Goal: Task Accomplishment & Management: Manage account settings

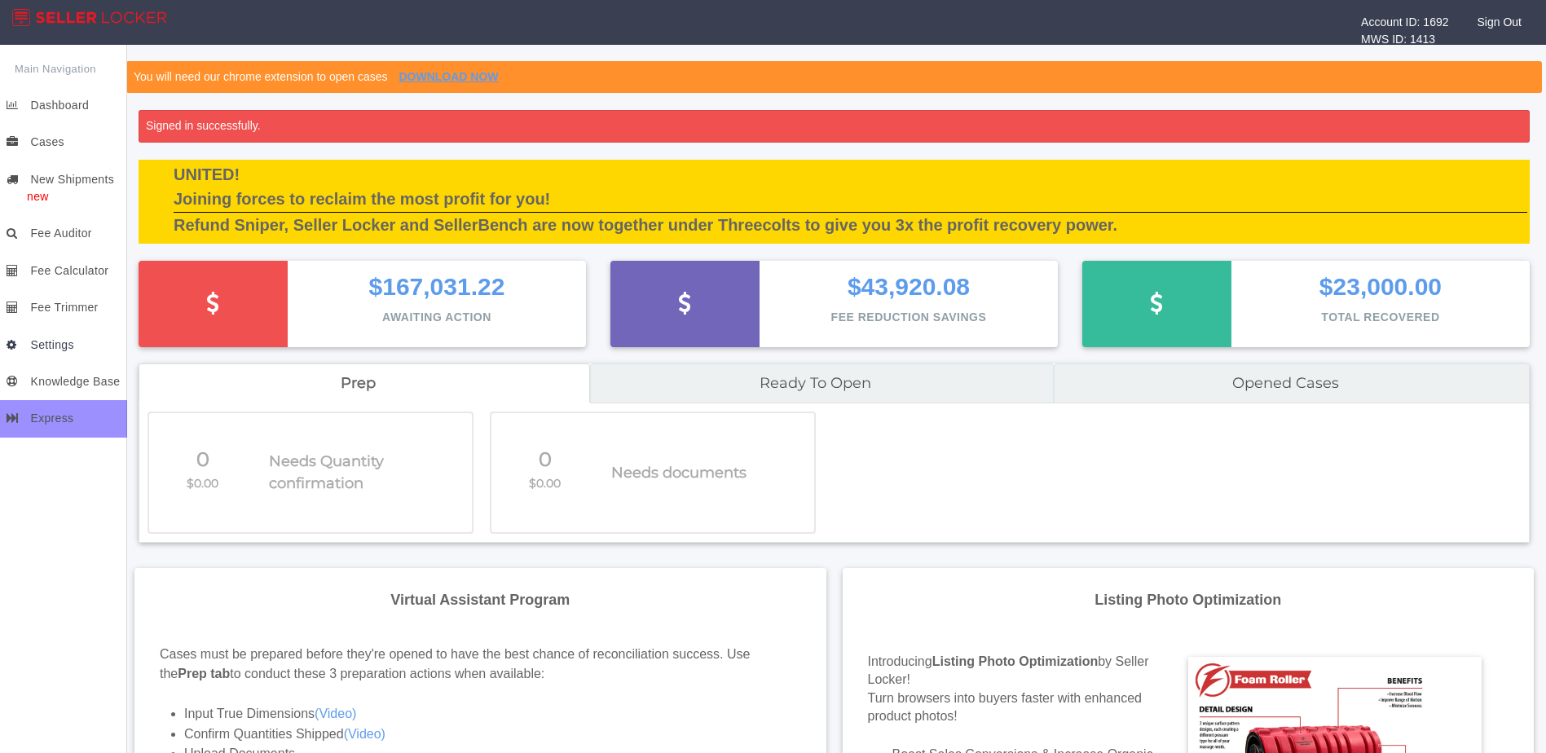
click at [52, 346] on span "Settings" at bounding box center [51, 344] width 43 height 13
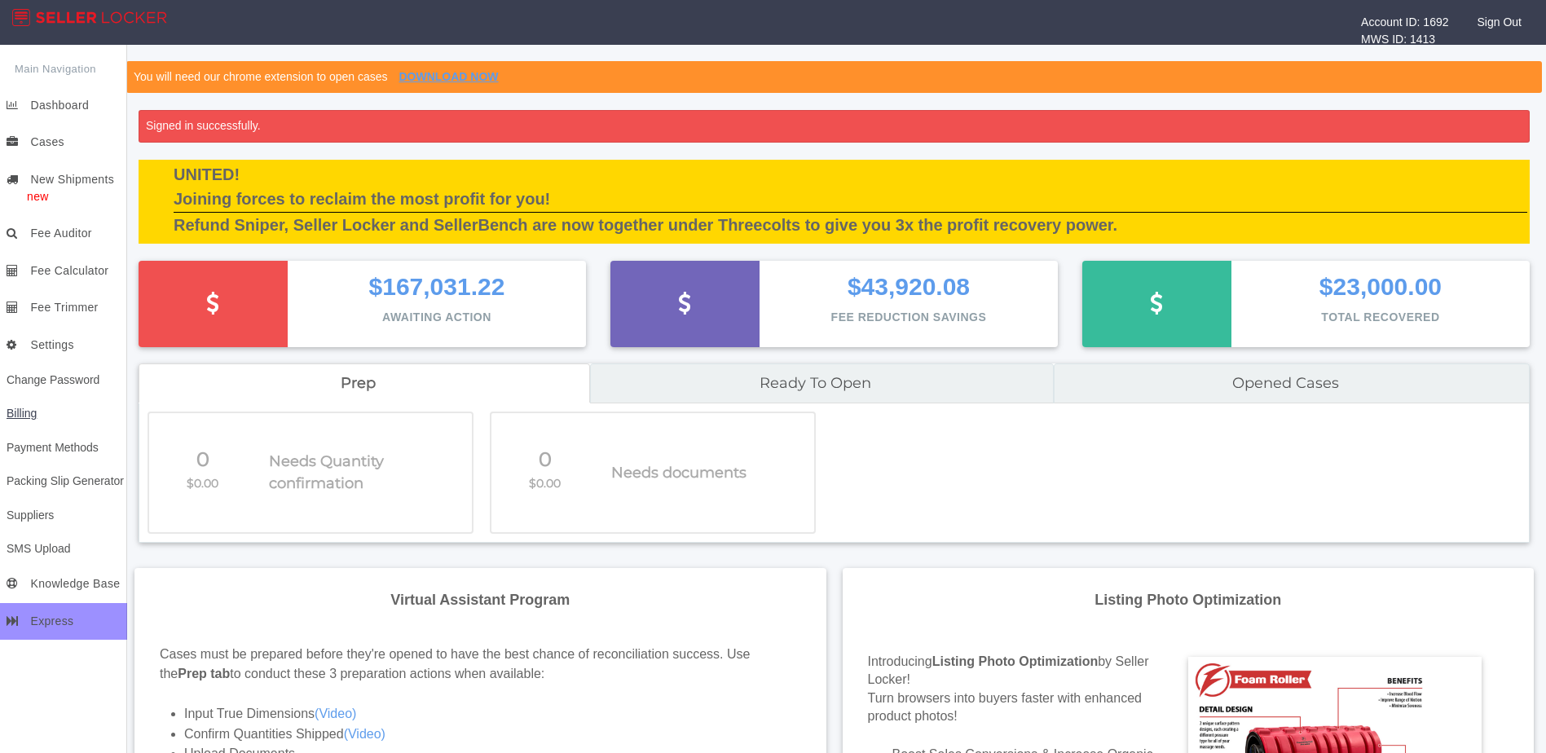
click at [29, 417] on span "Billing" at bounding box center [22, 413] width 30 height 13
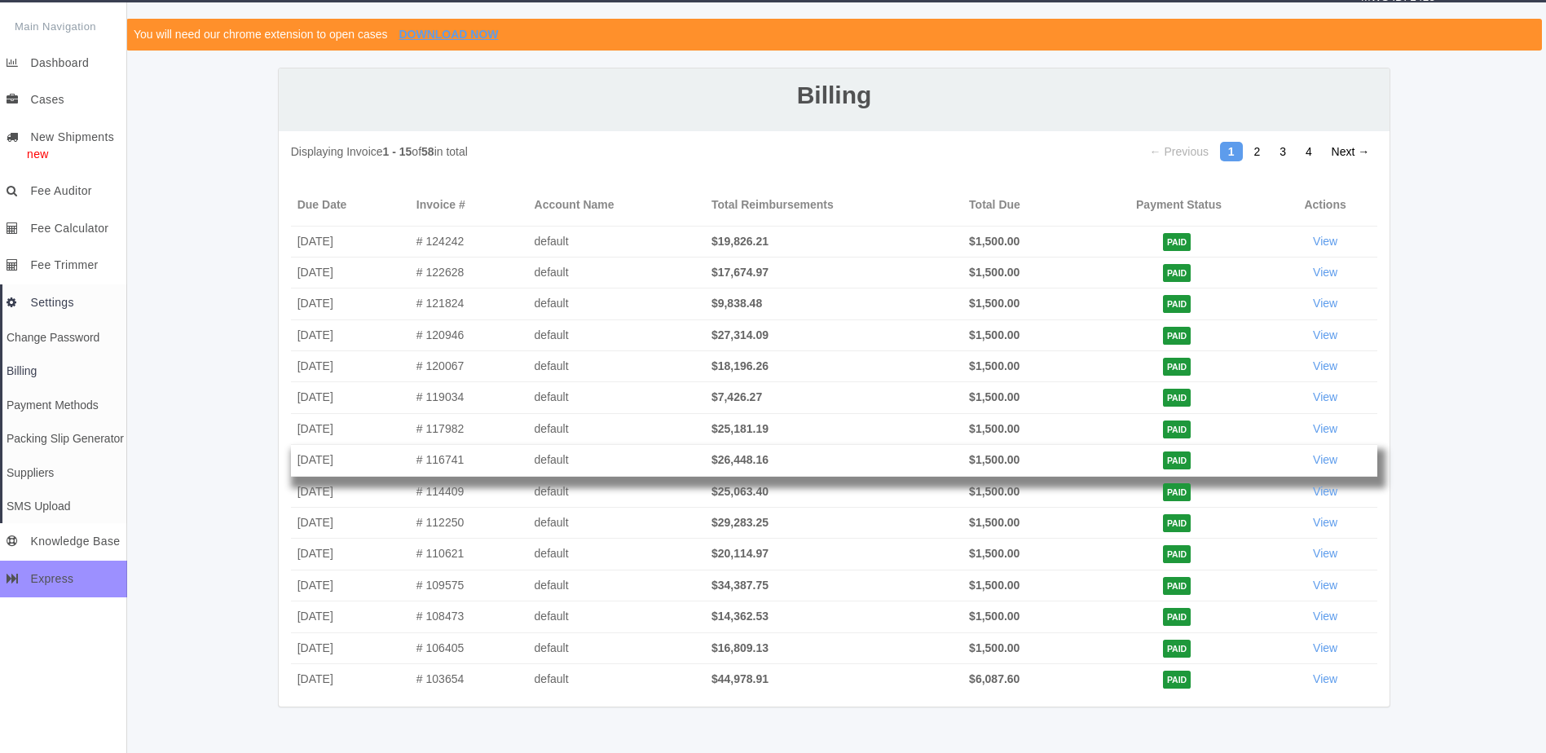
scroll to position [80, 0]
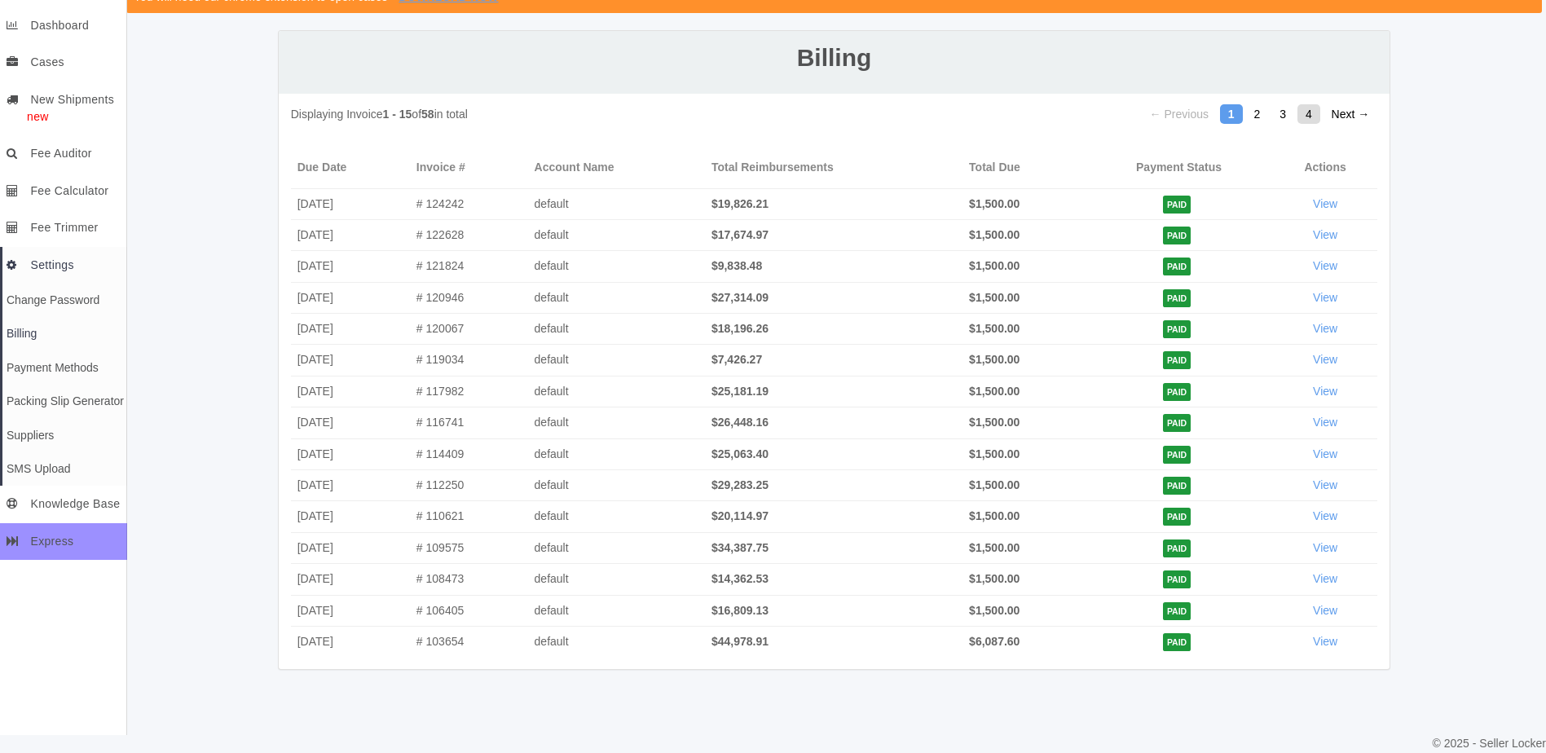
click at [1311, 121] on link "4" at bounding box center [1309, 114] width 23 height 20
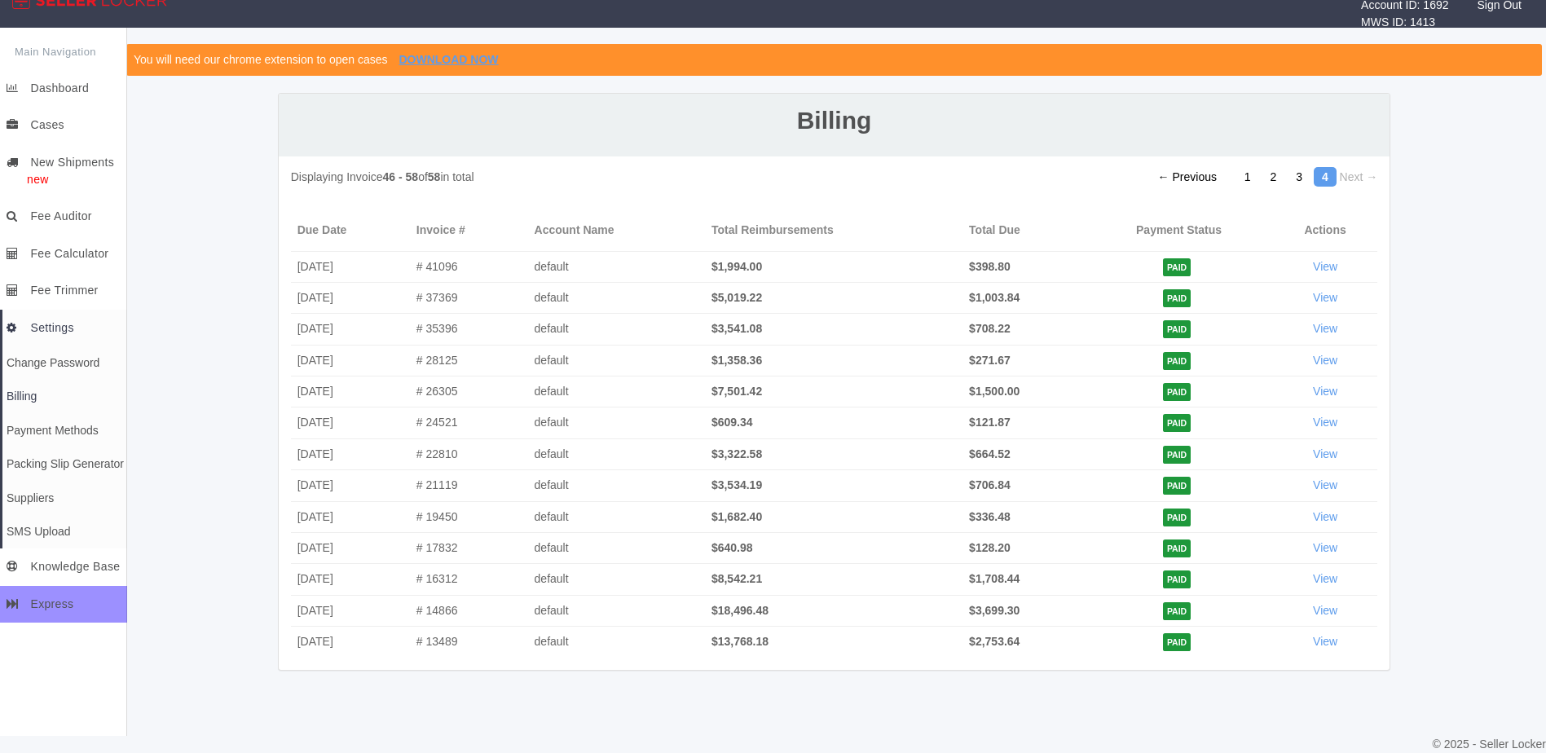
scroll to position [17, 0]
click at [1277, 183] on link "2" at bounding box center [1274, 177] width 23 height 20
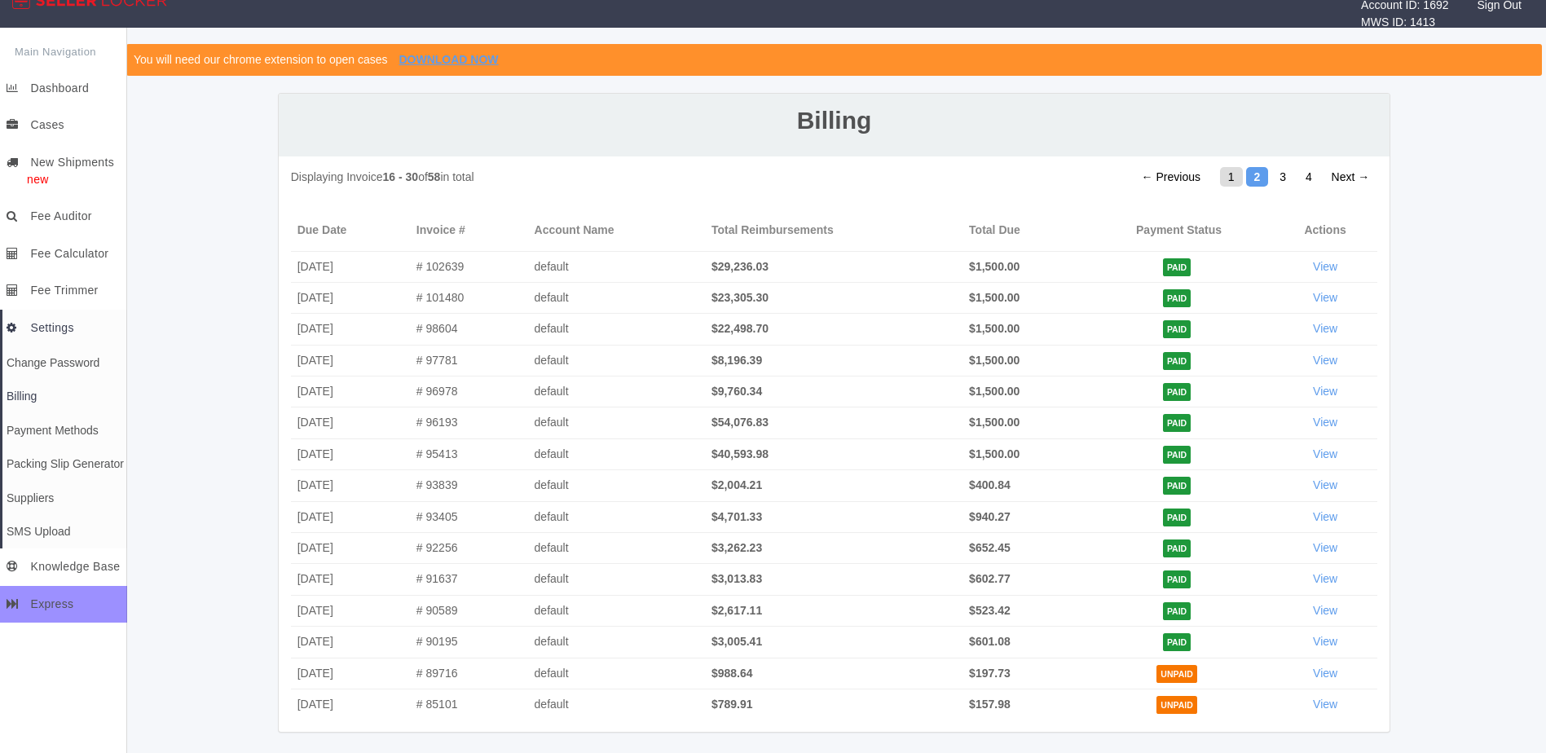
click at [1236, 179] on link "1" at bounding box center [1231, 177] width 23 height 20
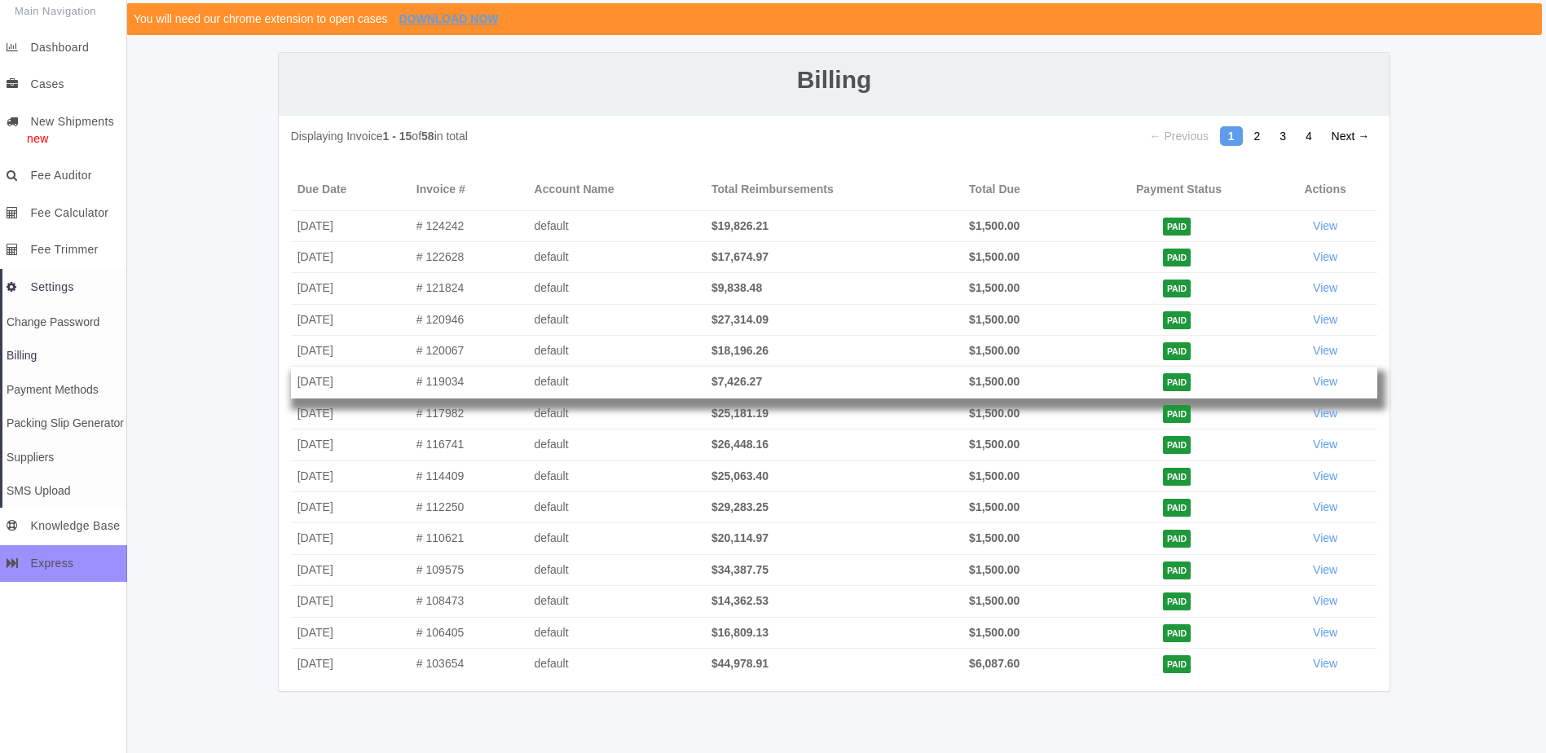
scroll to position [80, 0]
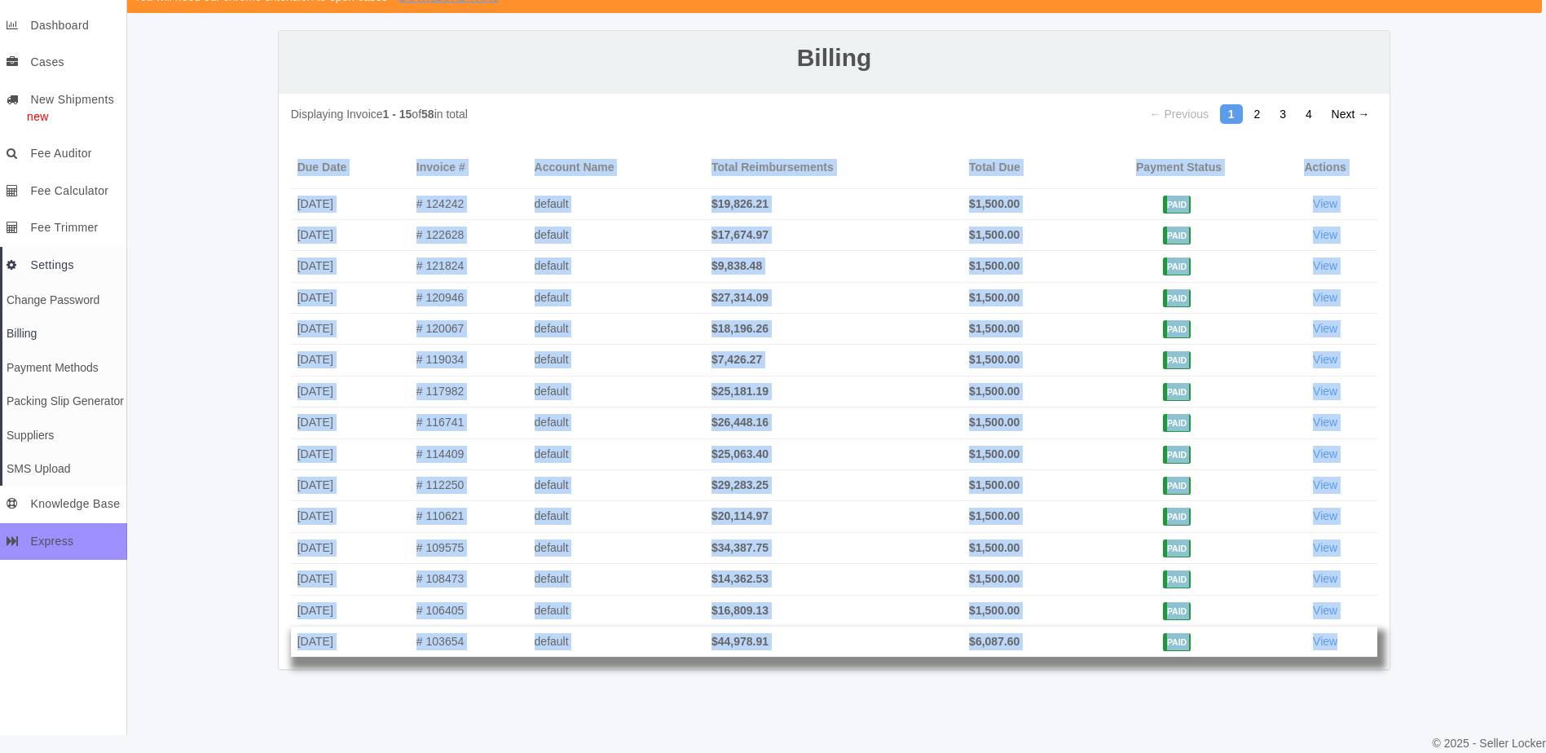
drag, startPoint x: 292, startPoint y: 153, endPoint x: 1346, endPoint y: 656, distance: 1167.7
click at [1346, 656] on table "Due Date Invoice # Account Name Total Reimbursements Total Due Payment Status A…" at bounding box center [834, 402] width 1087 height 509
copy table "Due Date Invoice # Account Name Total Reimbursements Total Due Payment Status A…"
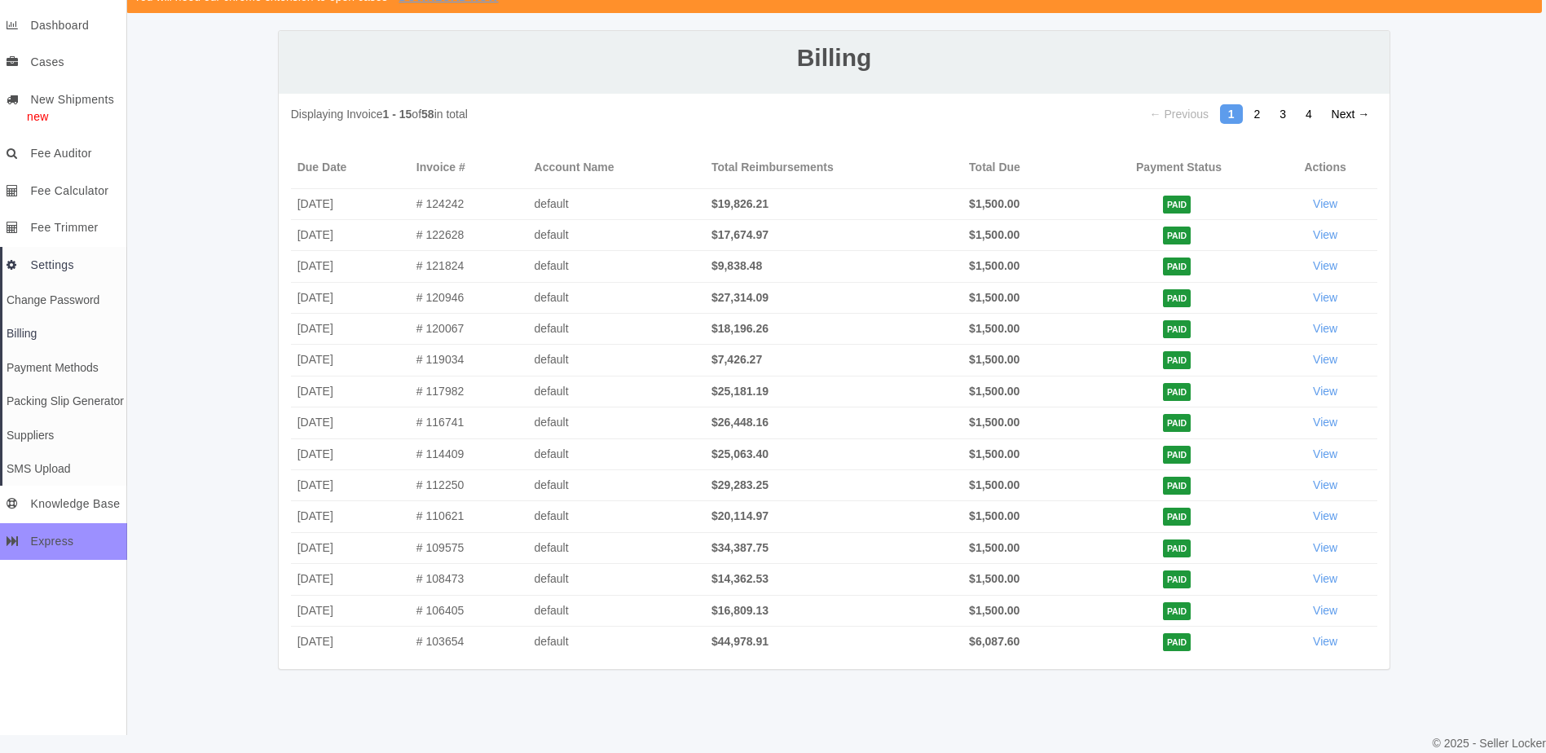
click at [644, 733] on div "Account ID: 1692 MWS ID: 1413 Sign Out Main Navigation Dashboard Cases Cases Aw…" at bounding box center [773, 327] width 1546 height 815
click at [1254, 110] on link "2" at bounding box center [1257, 114] width 23 height 20
click at [1241, 117] on link "1" at bounding box center [1231, 114] width 23 height 20
click at [1255, 117] on link "2" at bounding box center [1257, 114] width 23 height 20
click at [1244, 112] on div "← Previous 1 2 3 4 Next →" at bounding box center [1113, 114] width 556 height 17
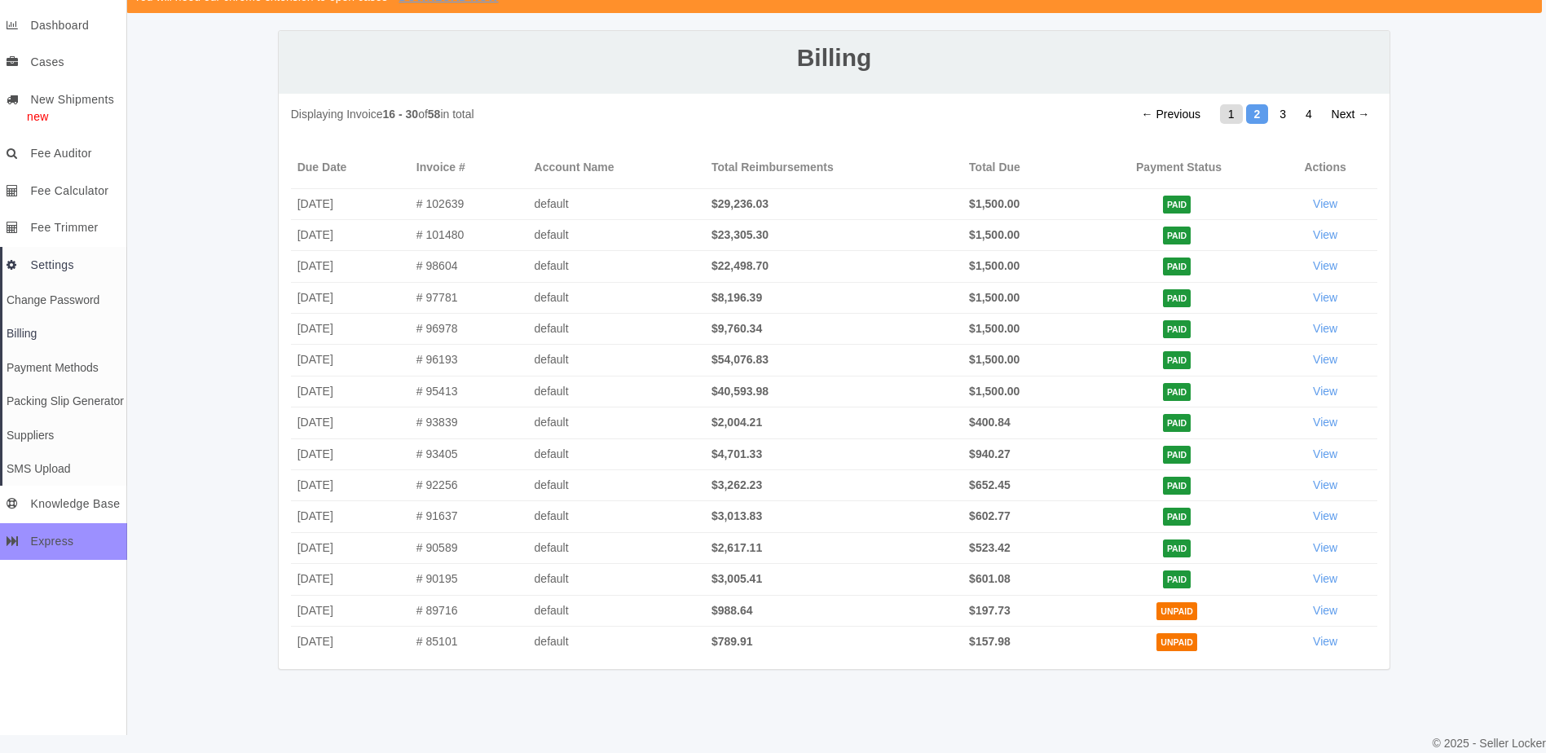
drag, startPoint x: 1227, startPoint y: 111, endPoint x: 1227, endPoint y: 120, distance: 9.0
click at [1227, 111] on link "1" at bounding box center [1231, 114] width 23 height 20
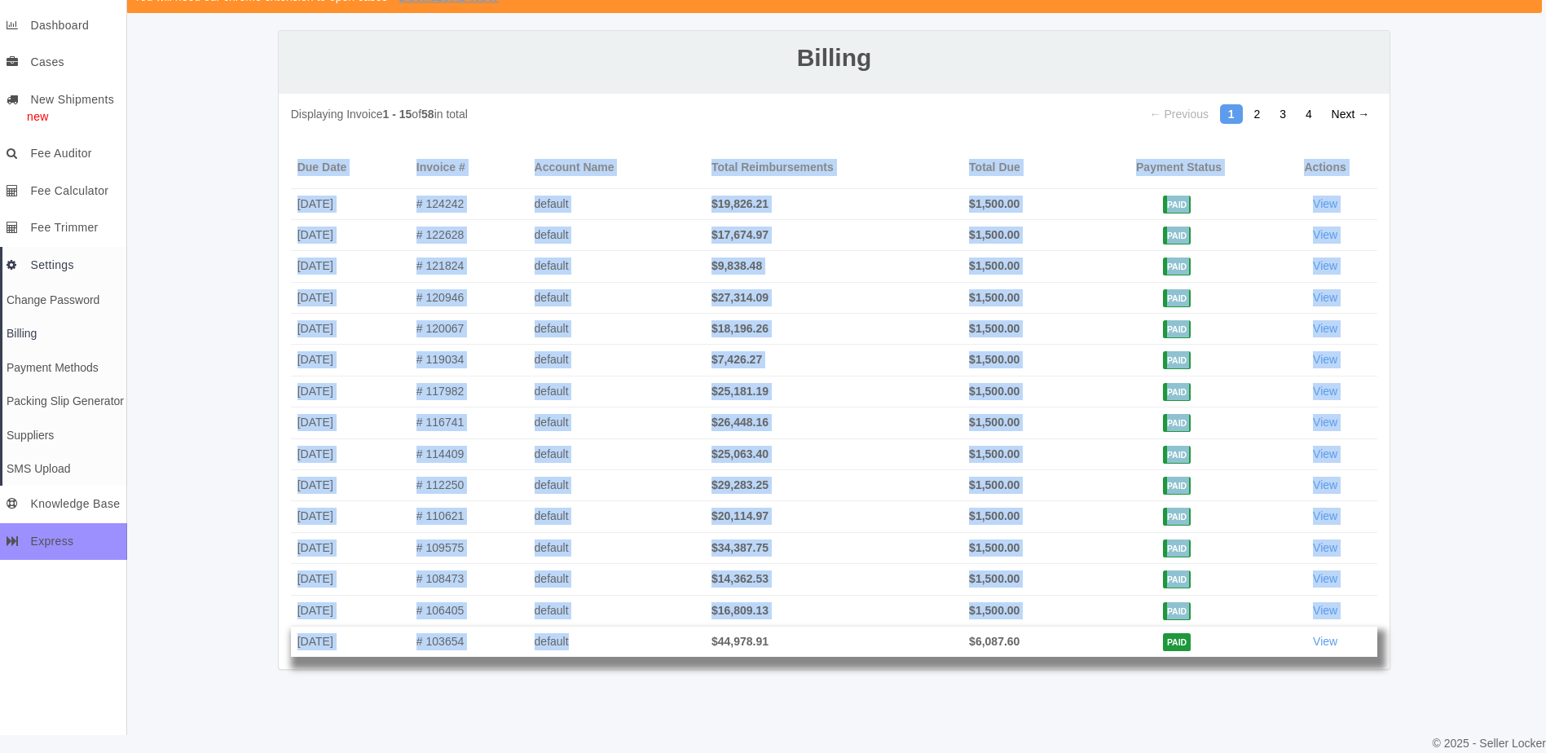
drag, startPoint x: 292, startPoint y: 646, endPoint x: 605, endPoint y: 650, distance: 313.0
click at [605, 650] on div "Displaying Invoice 1 - 15 of 58 in total ← Previous 1 2 3 4 Next → Due Date Inv…" at bounding box center [835, 382] width 1112 height 576
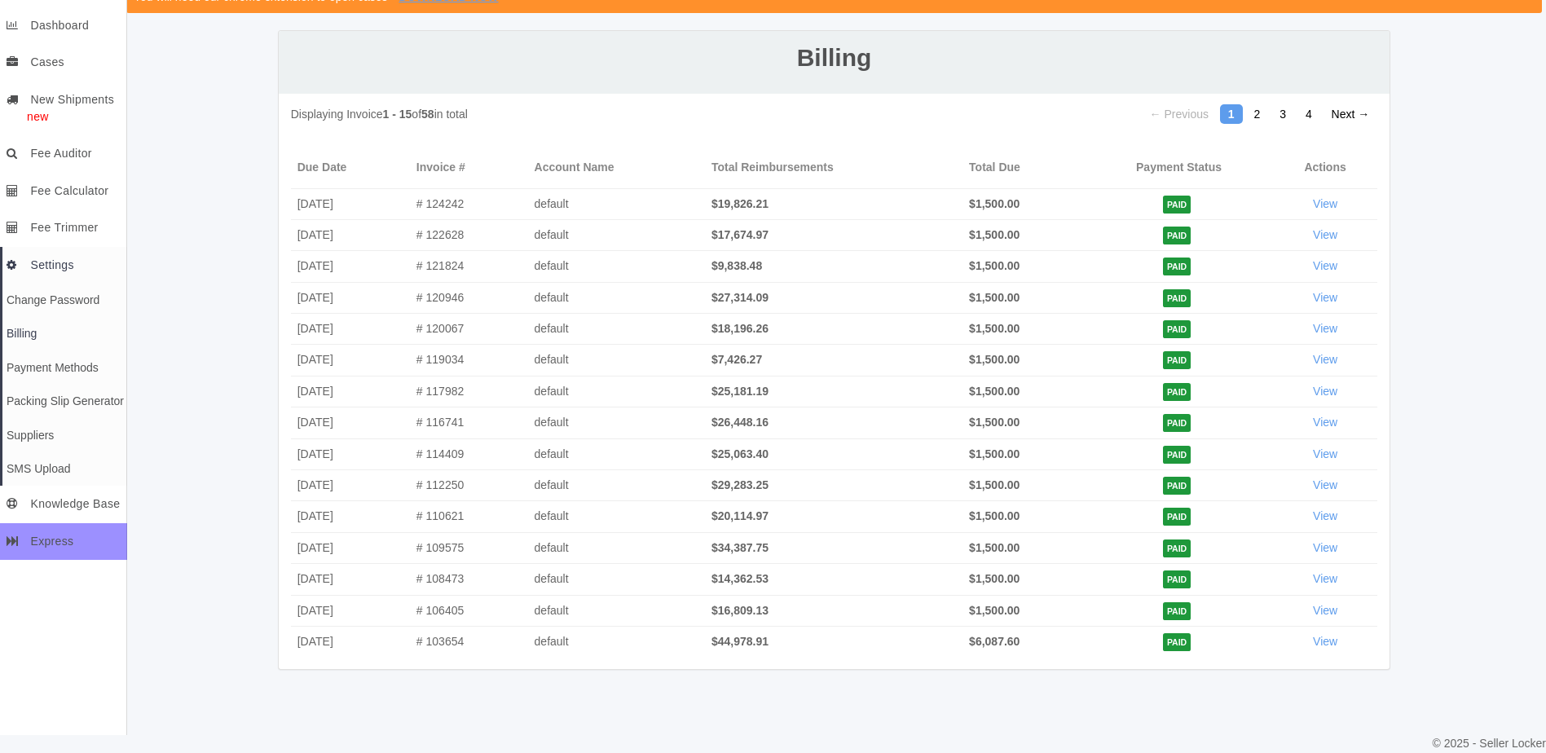
drag, startPoint x: 1194, startPoint y: 683, endPoint x: 1298, endPoint y: 656, distance: 107.0
click at [1201, 684] on div "Introducing Seller Locker's New Dashboard...Respond to Cases...Virtual Assistan…" at bounding box center [834, 325] width 1424 height 722
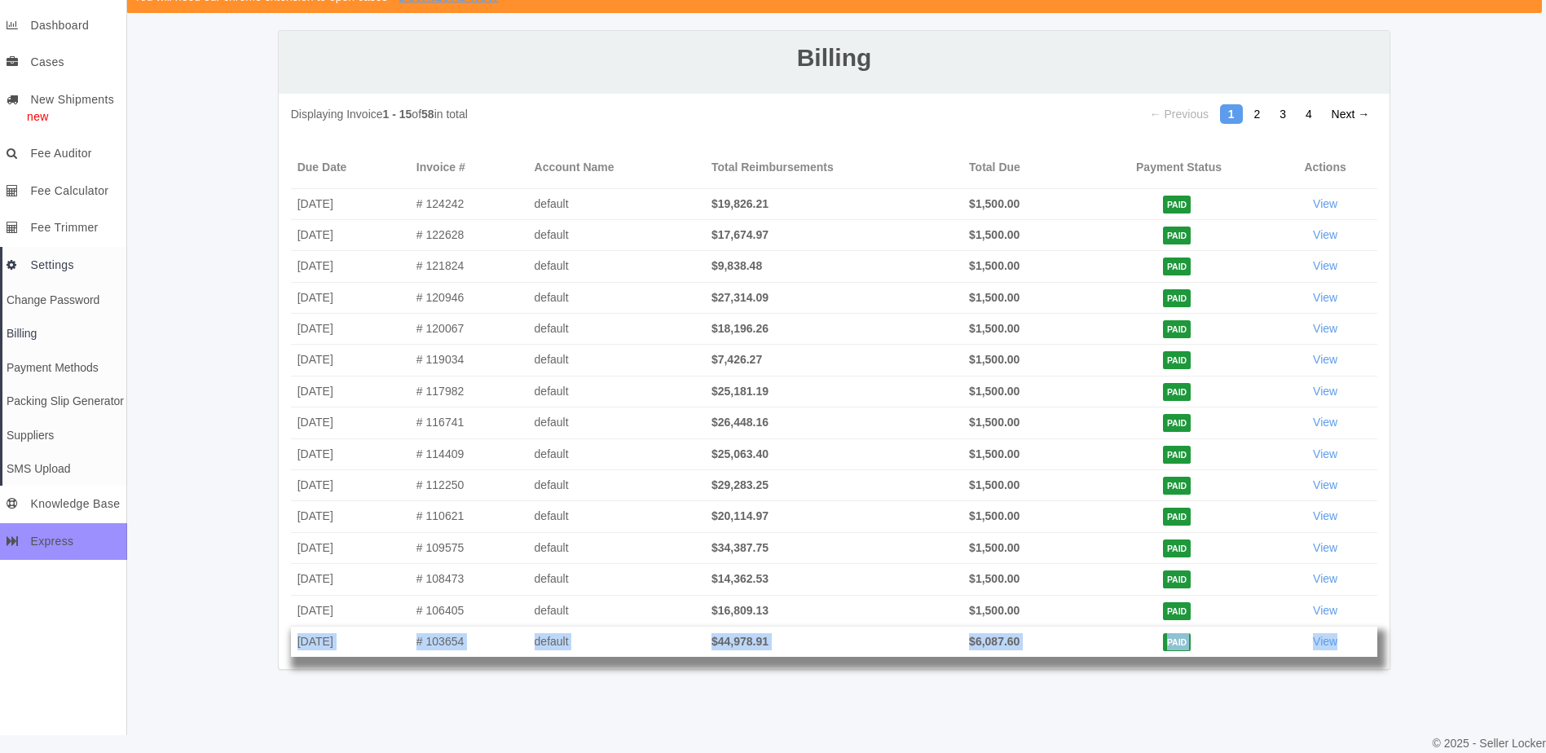
drag, startPoint x: 1350, startPoint y: 643, endPoint x: 296, endPoint y: 637, distance: 1053.9
click at [296, 637] on tr "Dec 17 2022 # 103654 default $44,978.91 $6,087.60 PAID View" at bounding box center [834, 641] width 1087 height 31
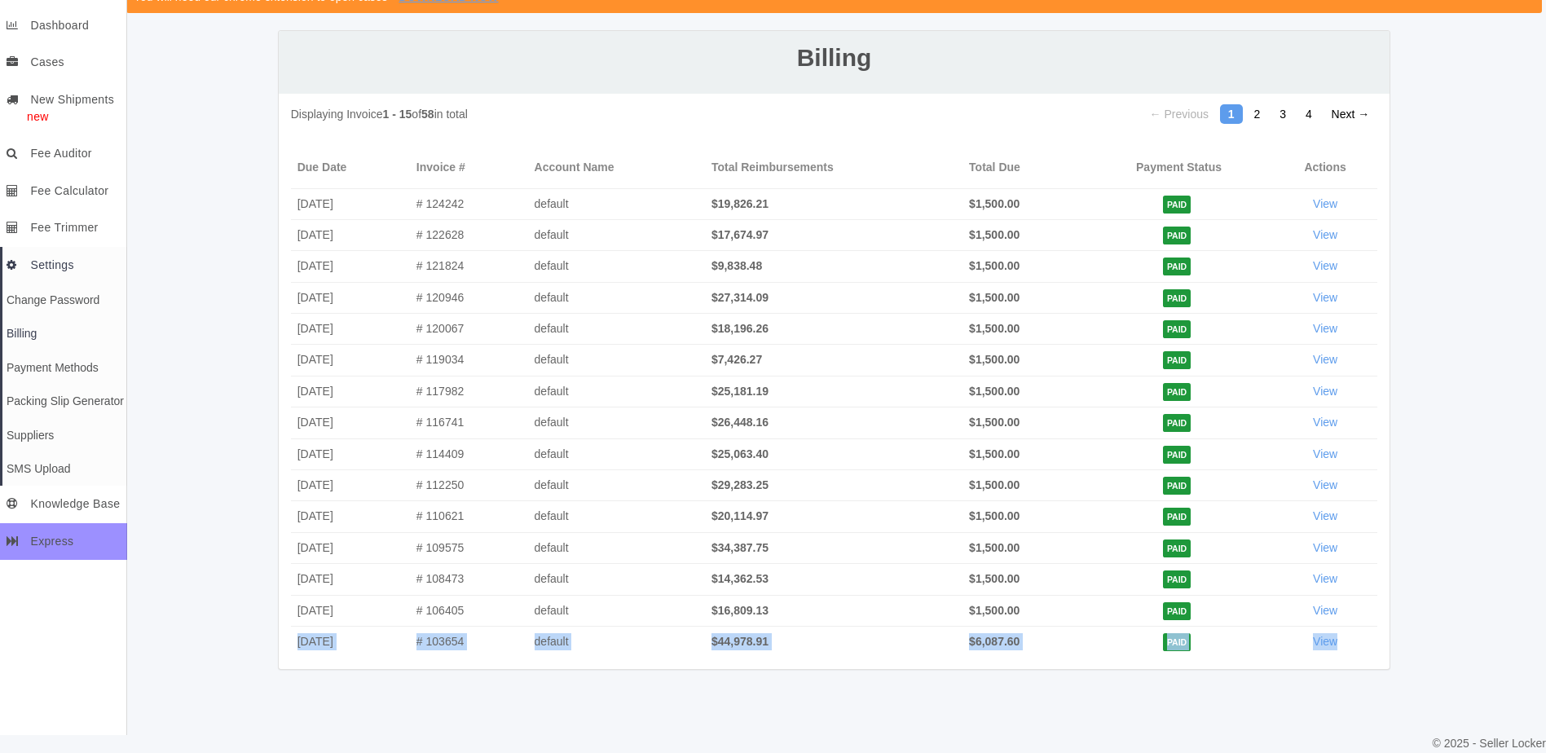
copy tr "Dec 17 2022 # 103654 default $44,978.91 $6,087.60 PAID View"
click at [1264, 109] on link "2" at bounding box center [1257, 114] width 23 height 20
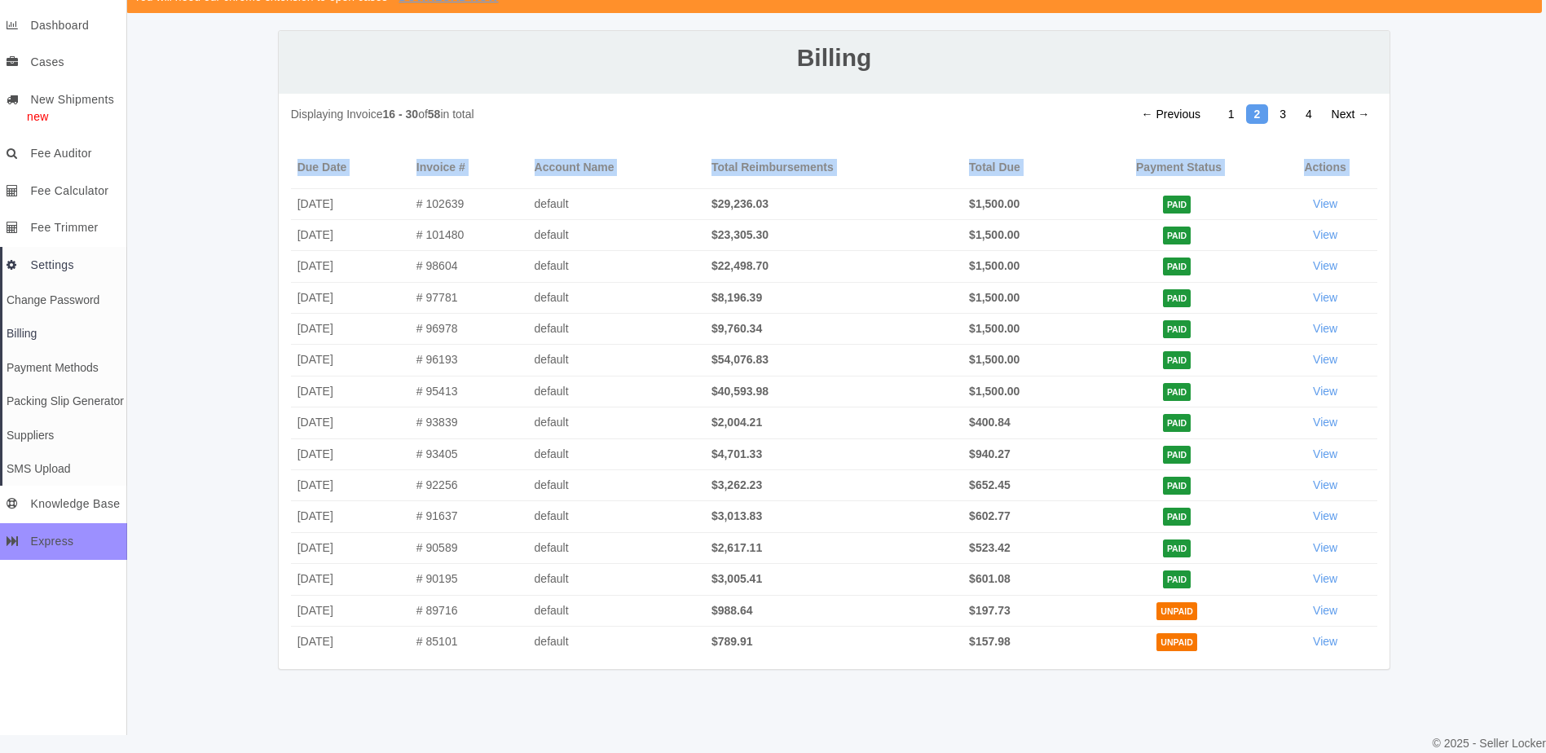
drag, startPoint x: 298, startPoint y: 196, endPoint x: 1258, endPoint y: 668, distance: 1069.5
click at [1258, 668] on div "Displaying Invoice 16 - 30 of 58 in total ← Previous 1 2 3 4 Next → Due Date In…" at bounding box center [835, 382] width 1112 height 576
copy table "Due Date Invoice # Account Name Total Reimbursements Total Due Payment Status A…"
click at [1286, 108] on link "3" at bounding box center [1283, 114] width 23 height 20
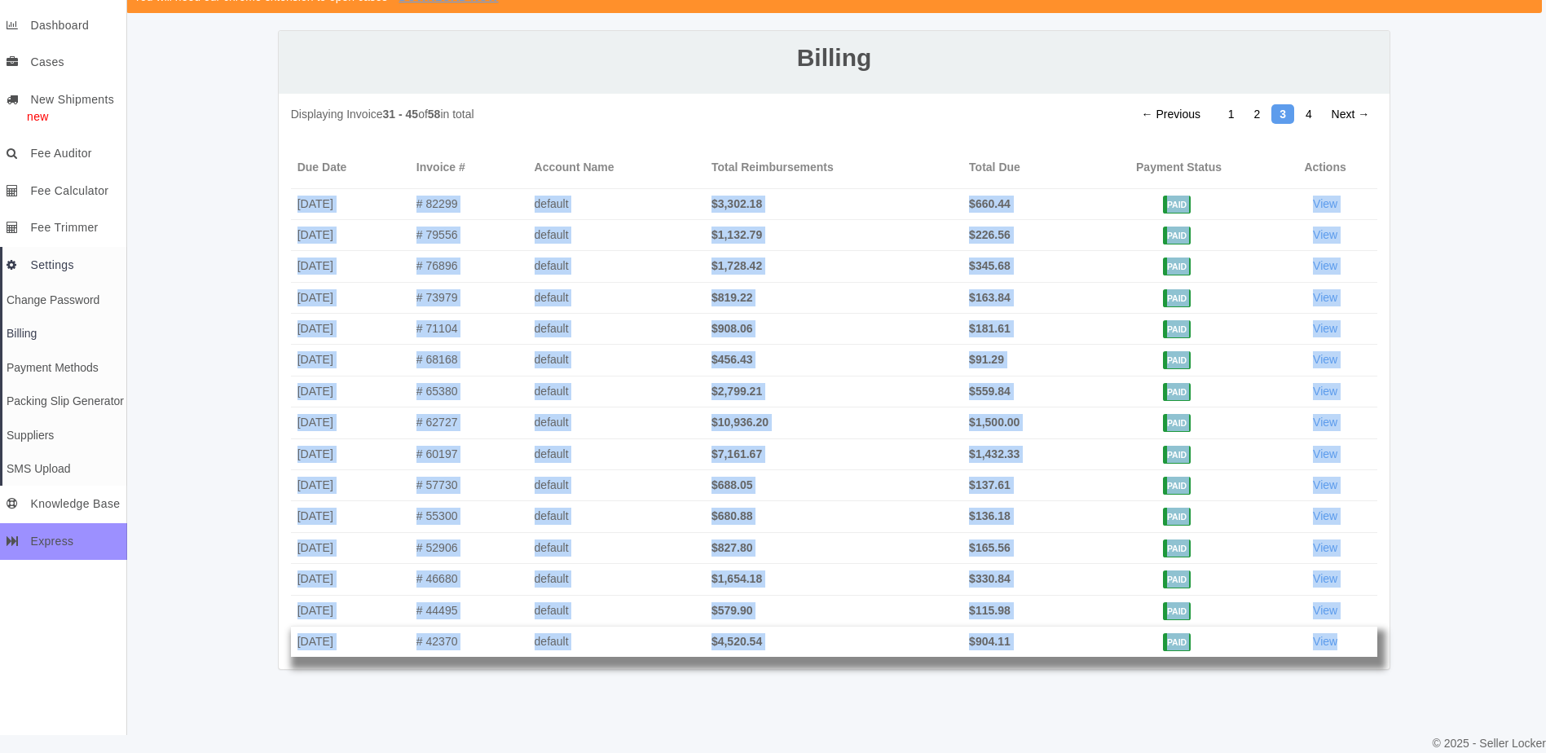
drag, startPoint x: 290, startPoint y: 191, endPoint x: 1342, endPoint y: 643, distance: 1144.6
click at [1342, 643] on tbody "Aug 21 2021 # 82299 default $3,302.18 $660.44 PAID View Jul 22 2021 # 79556 def…" at bounding box center [834, 422] width 1087 height 469
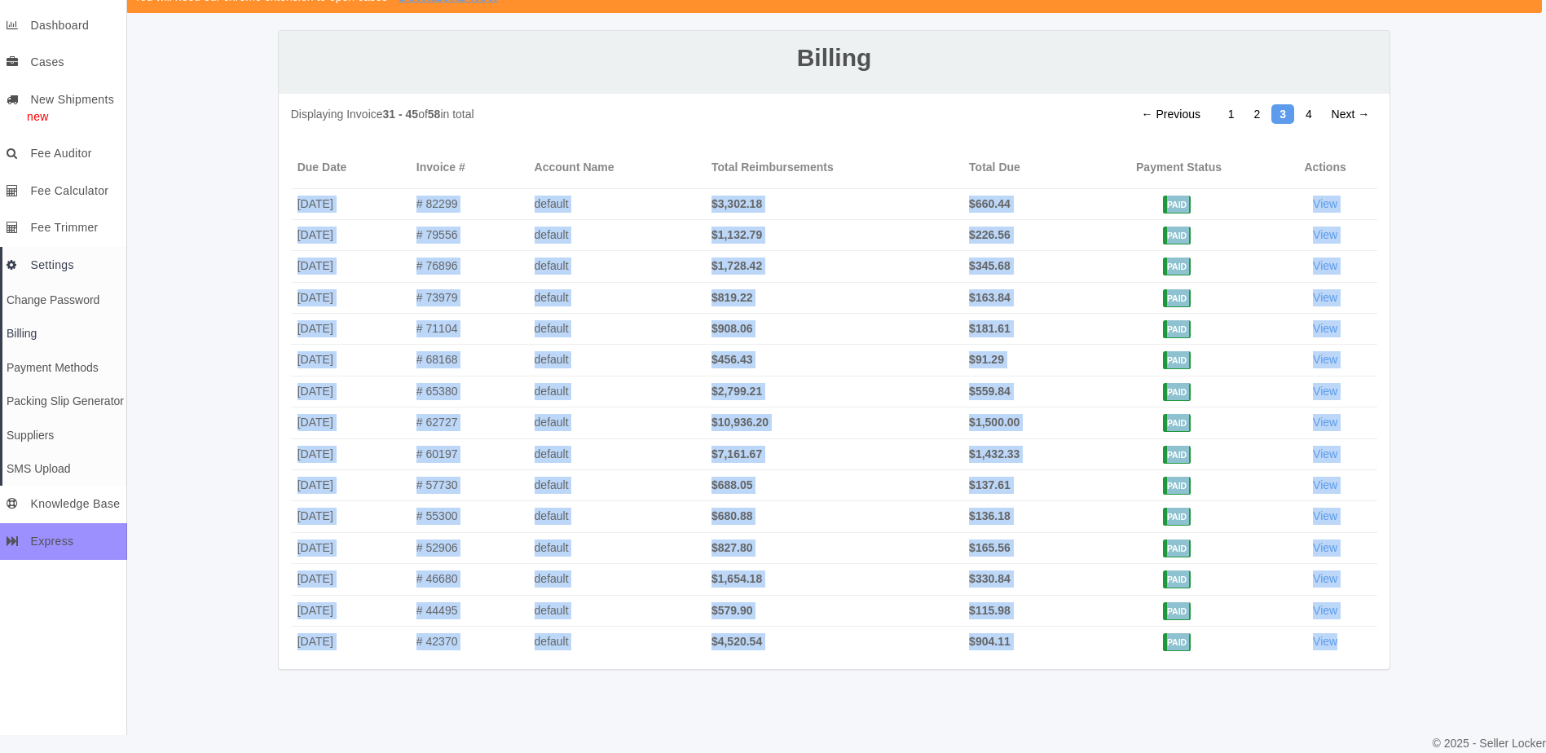
copy tbody "Aug 21 2021 # 82299 default $3,302.18 $660.44 PAID View Jul 22 2021 # 79556 def…"
click at [1303, 112] on link "4" at bounding box center [1309, 114] width 23 height 20
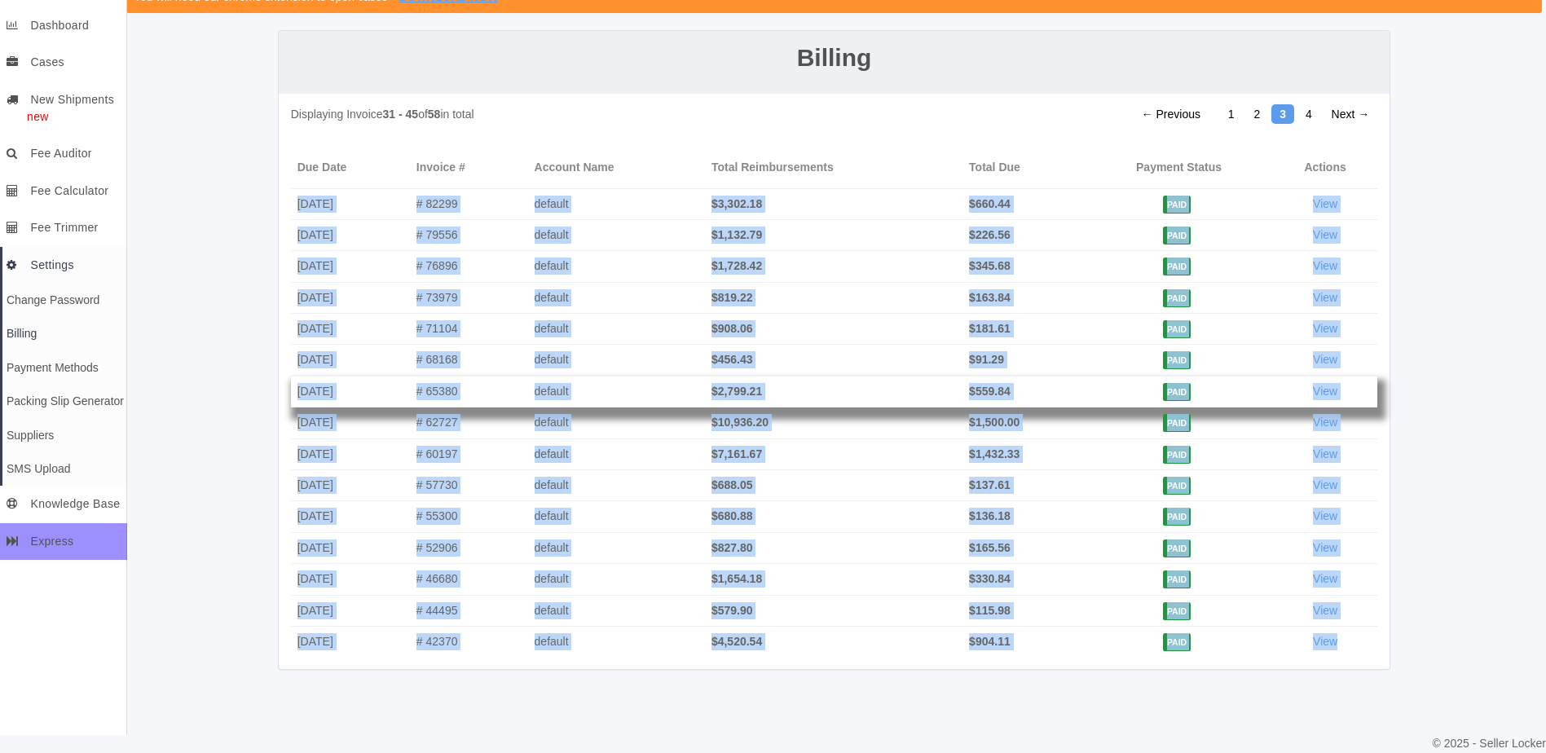
scroll to position [17, 0]
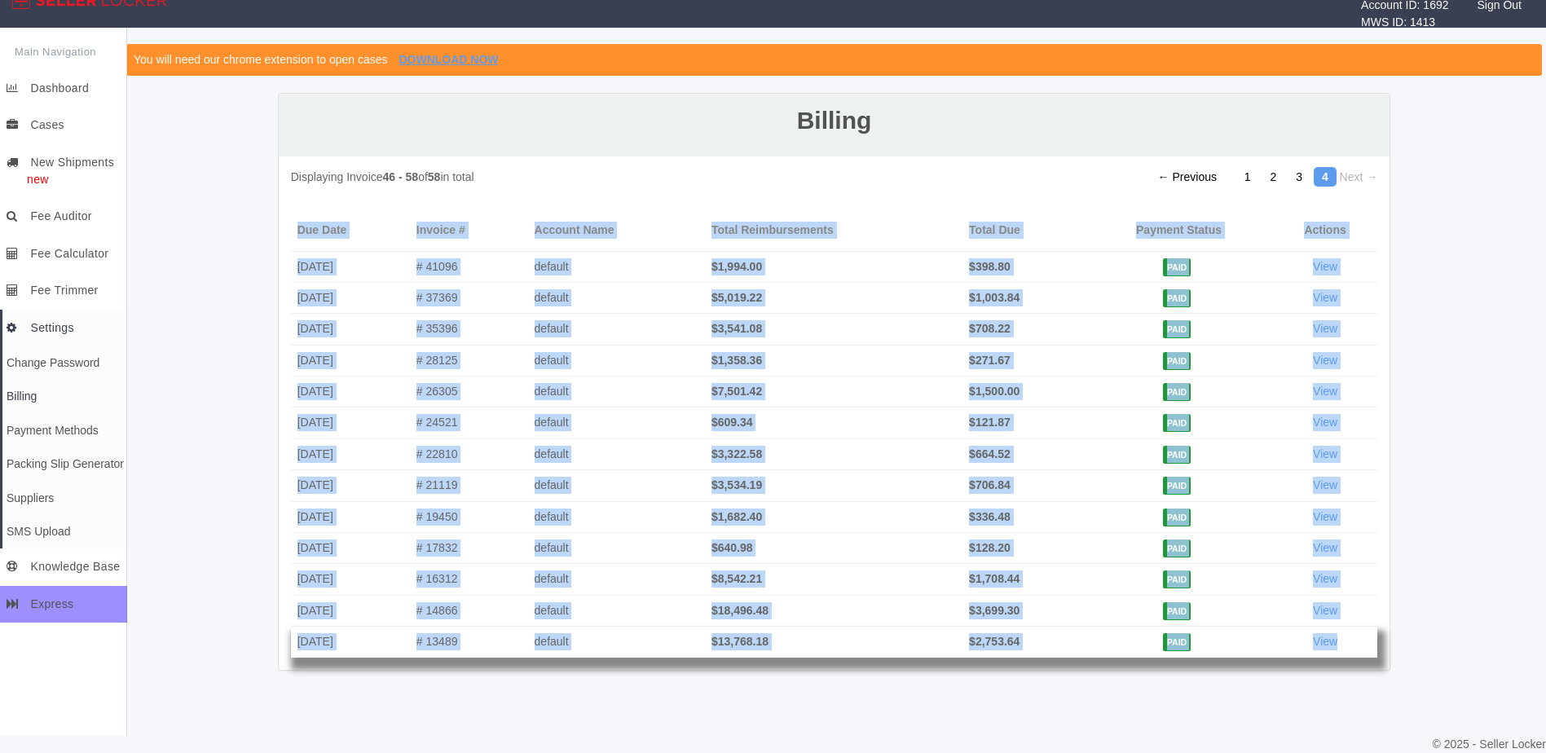
drag, startPoint x: 289, startPoint y: 261, endPoint x: 1351, endPoint y: 655, distance: 1133.4
click at [1351, 655] on div "Displaying Invoice 46 - 58 of 58 in total ← Previous 1 2 3 4 Next → Due Date In…" at bounding box center [835, 413] width 1112 height 514
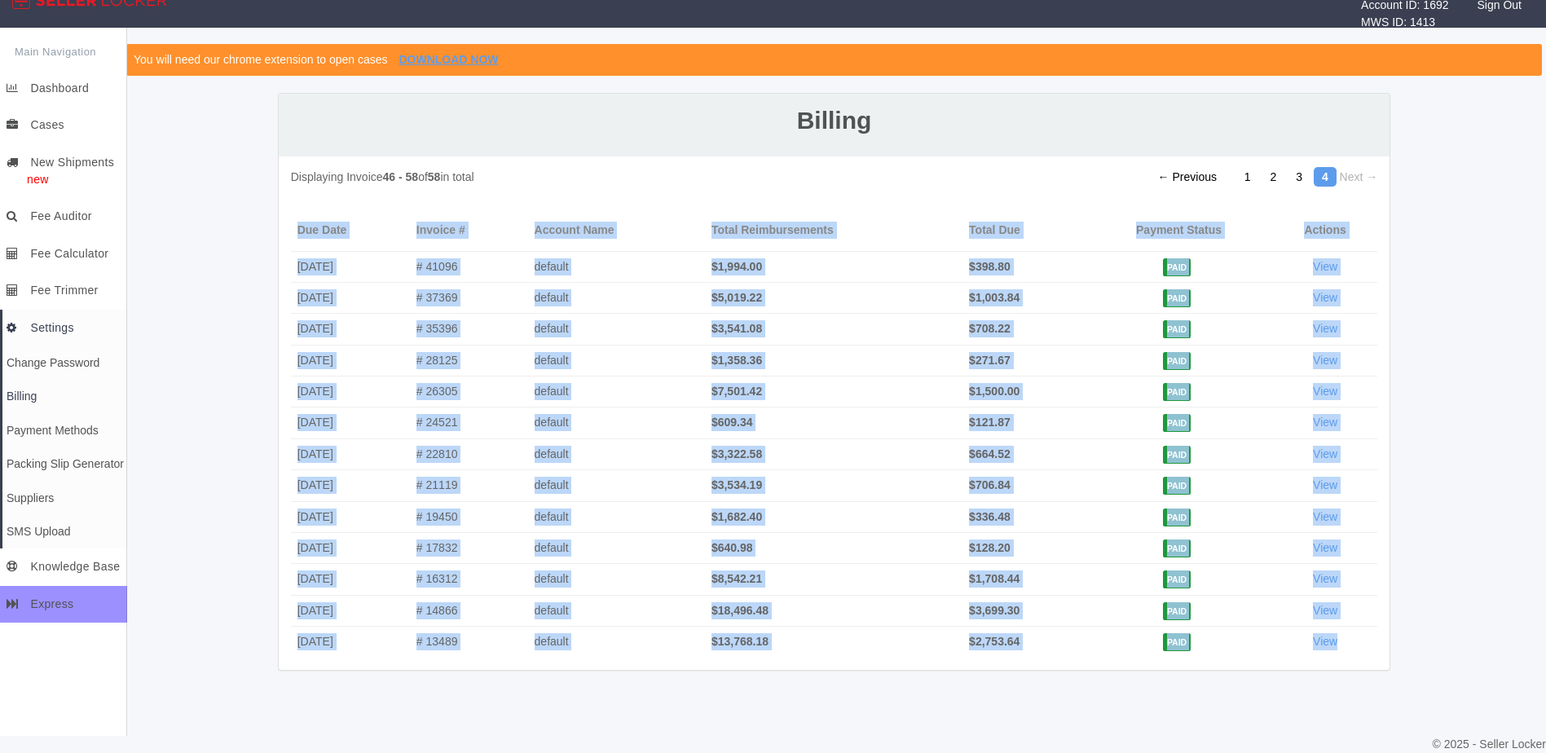
copy div "Due Date Invoice # Account Name Total Reimbursements Total Due Payment Status A…"
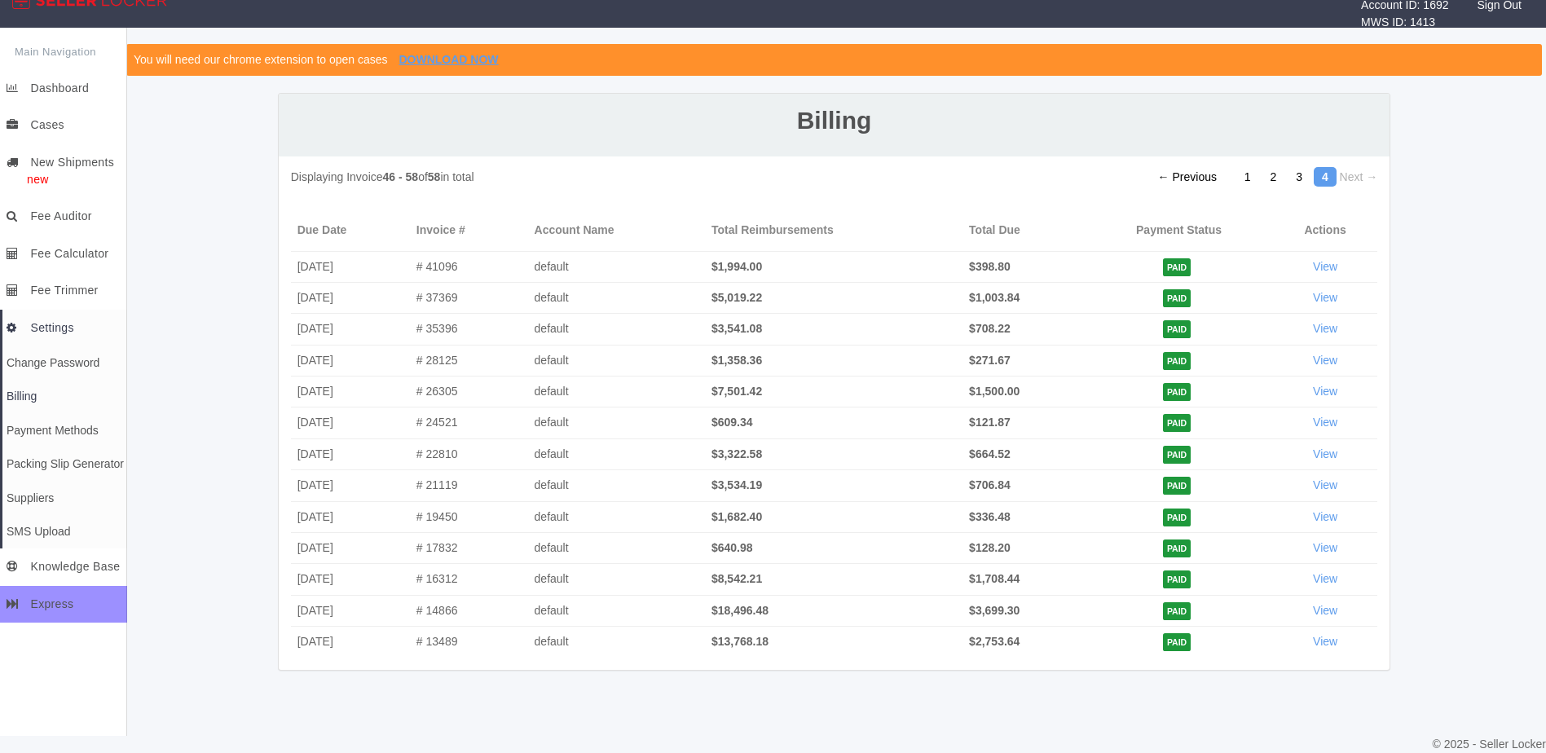
click at [1355, 173] on span "Next →" at bounding box center [1359, 176] width 38 height 13
